Goal: Transaction & Acquisition: Purchase product/service

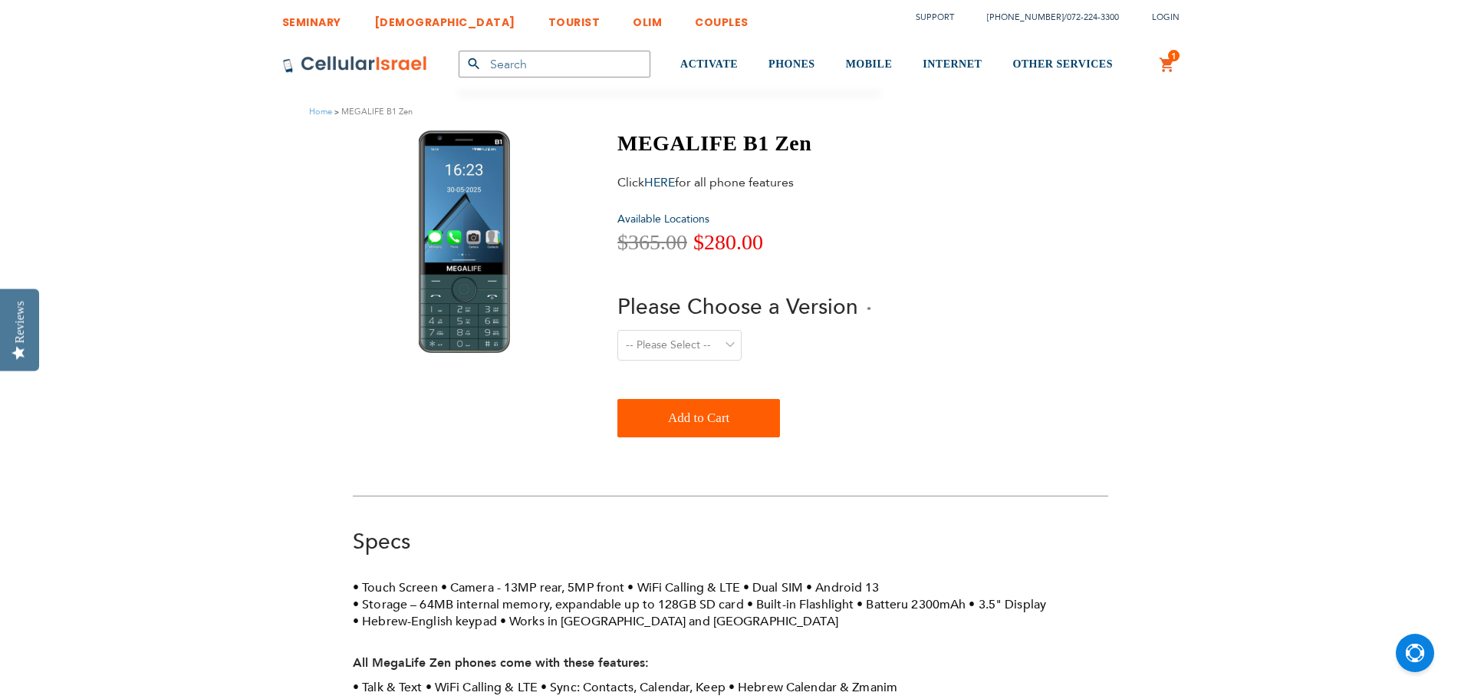
click at [768, 482] on div "280 MEGALIFE B1 Zen Click HERE for all phone features Available Locations Speci…" at bounding box center [730, 526] width 779 height 792
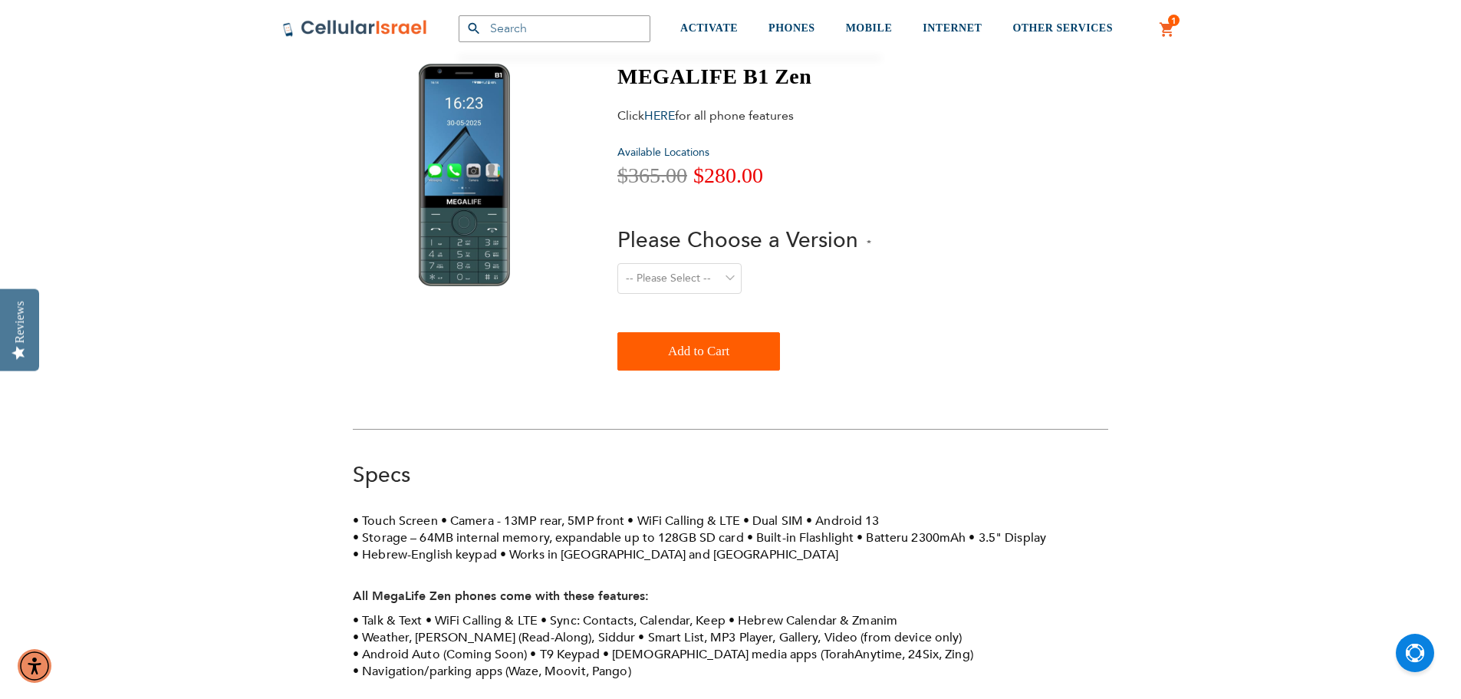
scroll to position [153, 0]
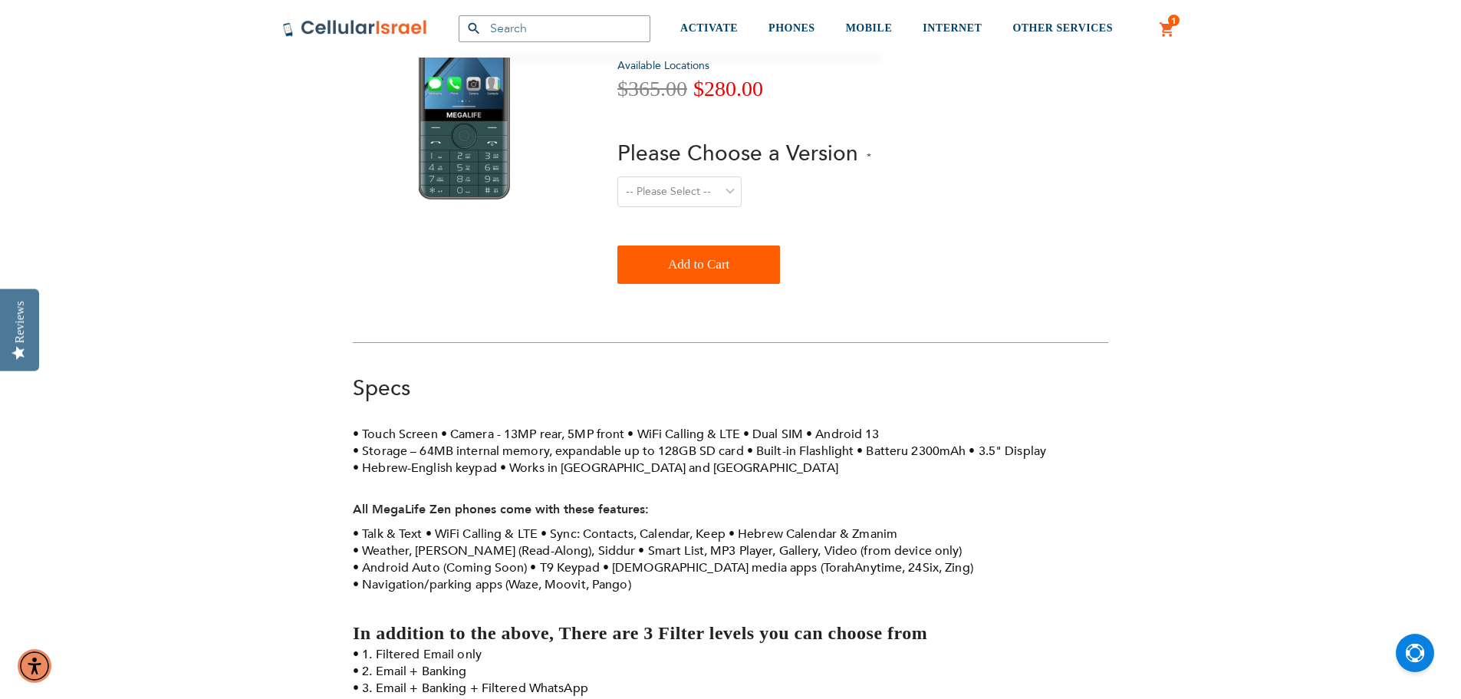
drag, startPoint x: 357, startPoint y: 225, endPoint x: 290, endPoint y: 211, distance: 68.1
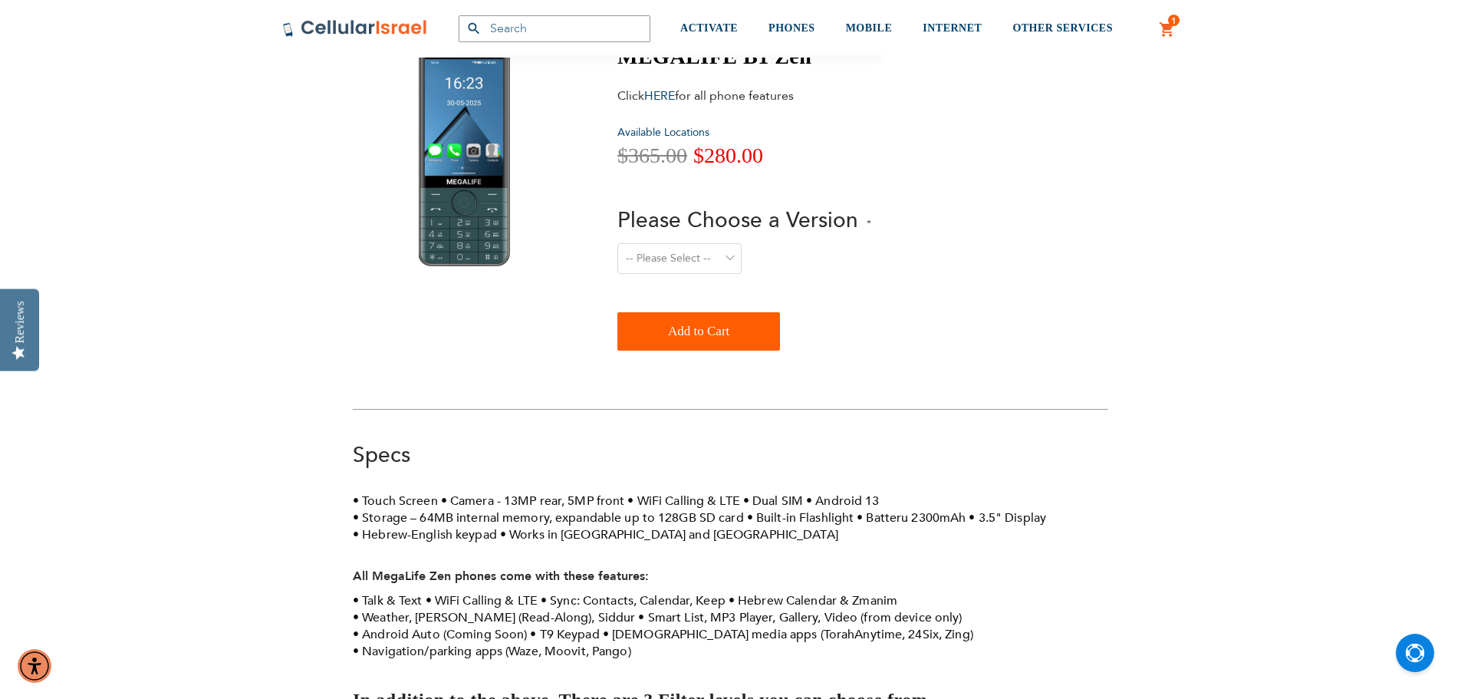
scroll to position [0, 0]
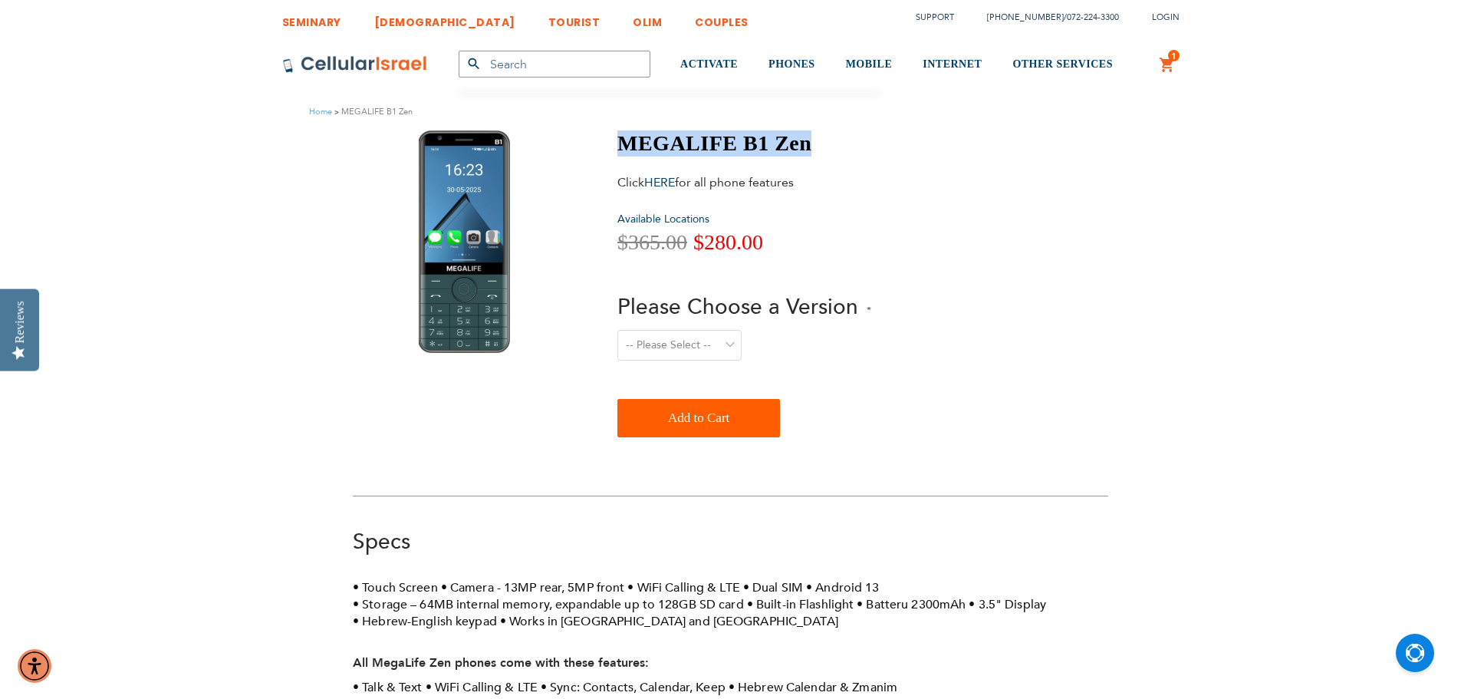
drag, startPoint x: 617, startPoint y: 139, endPoint x: 849, endPoint y: 160, distance: 232.6
click at [849, 160] on div "MEGALIFE B1 Zen Click HERE for all phone features Available Locations Special P…" at bounding box center [744, 283] width 254 height 307
click at [726, 147] on h1 "MEGALIFE B1 Zen" at bounding box center [744, 143] width 254 height 26
drag, startPoint x: 771, startPoint y: 129, endPoint x: 644, endPoint y: 132, distance: 126.6
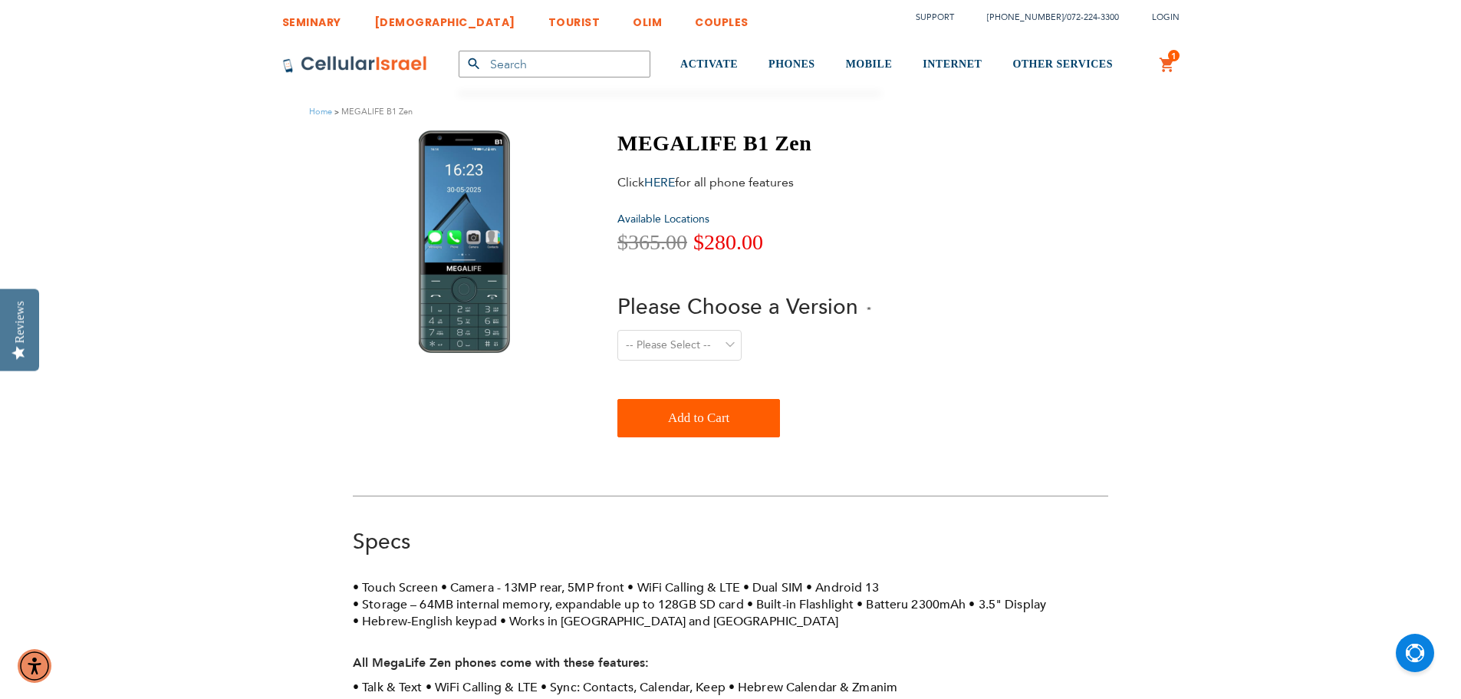
click at [606, 132] on div "MEGALIFE B1 Zen Click HERE for all phone features Available Locations Special P…" at bounding box center [731, 287] width 756 height 314
click at [648, 324] on label "Please Choose a Version" at bounding box center [744, 308] width 254 height 33
click at [648, 330] on select "-- Please Select -- Level 1. Filtered Email only Level 2. Email + Banking Level…" at bounding box center [679, 345] width 124 height 31
click at [649, 343] on select "-- Please Select -- Level 1. Filtered Email only Level 2. Email + Banking Level…" at bounding box center [679, 345] width 124 height 31
drag, startPoint x: 480, startPoint y: 417, endPoint x: 469, endPoint y: 423, distance: 12.4
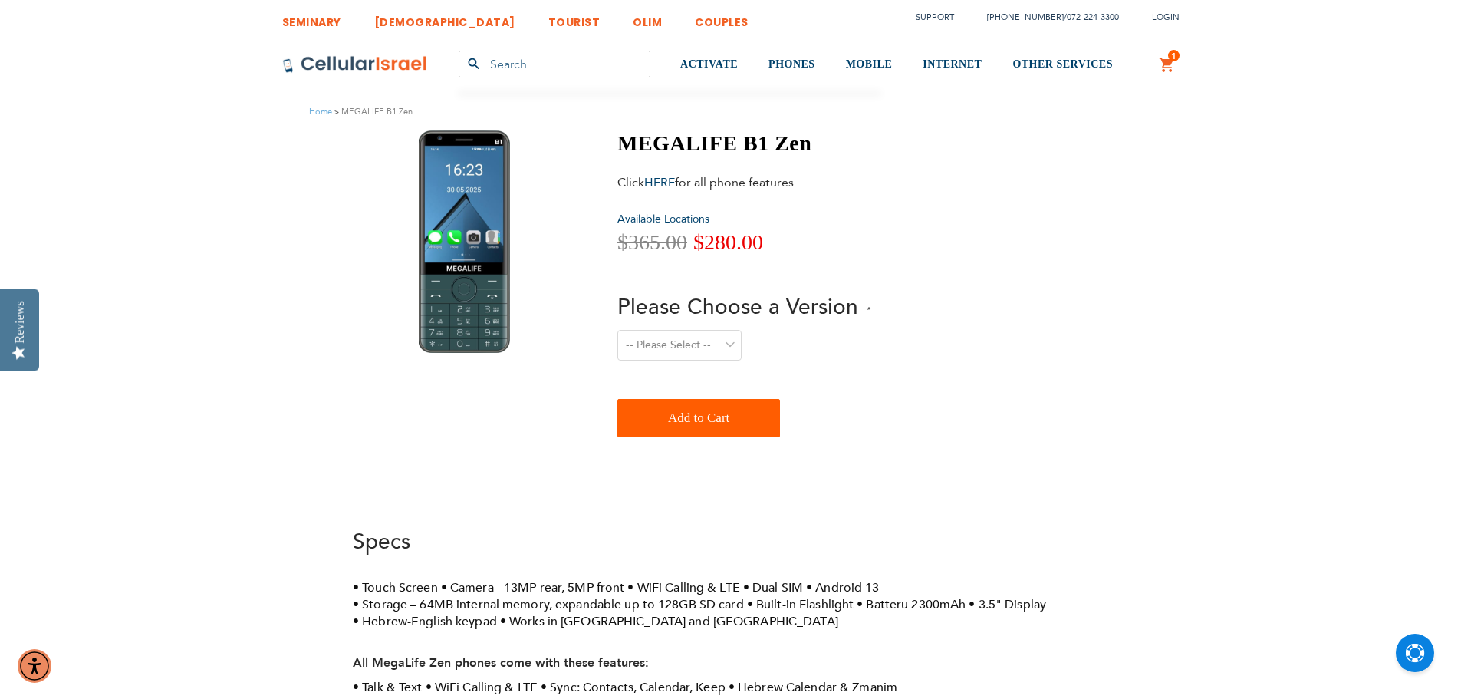
click at [477, 430] on div at bounding box center [464, 287] width 222 height 314
